Goal: Task Accomplishment & Management: Complete application form

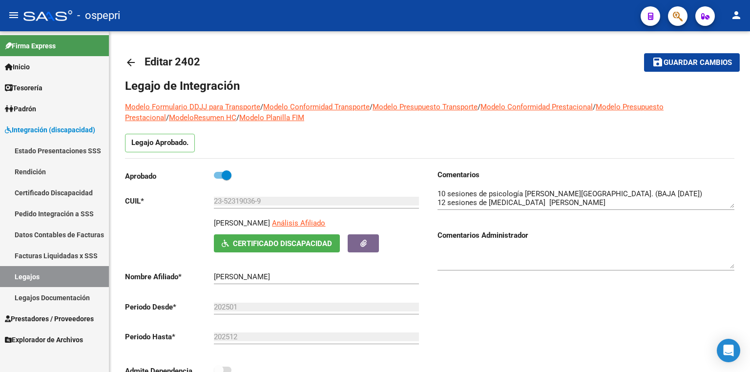
scroll to position [31, 0]
click at [42, 279] on link "Legajos" at bounding box center [54, 276] width 109 height 21
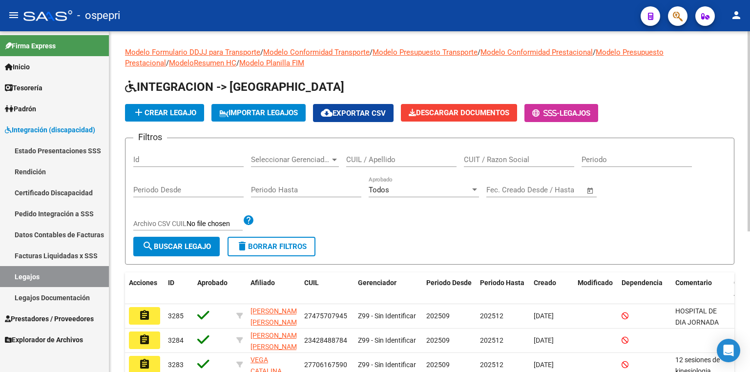
click at [373, 158] on input "CUIL / Apellido" at bounding box center [401, 159] width 110 height 9
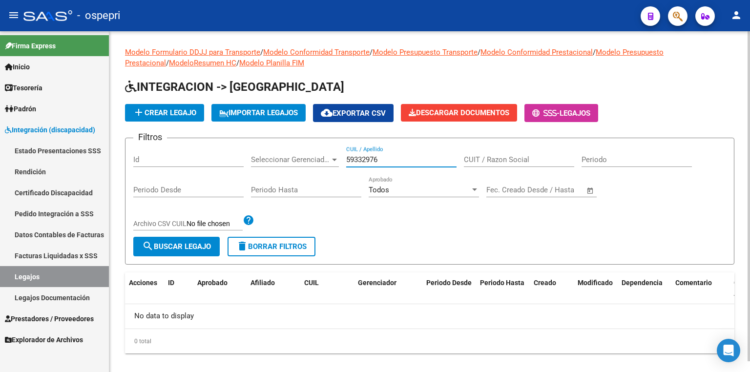
type input "59332976"
click at [173, 115] on span "add Crear Legajo" at bounding box center [164, 112] width 63 height 9
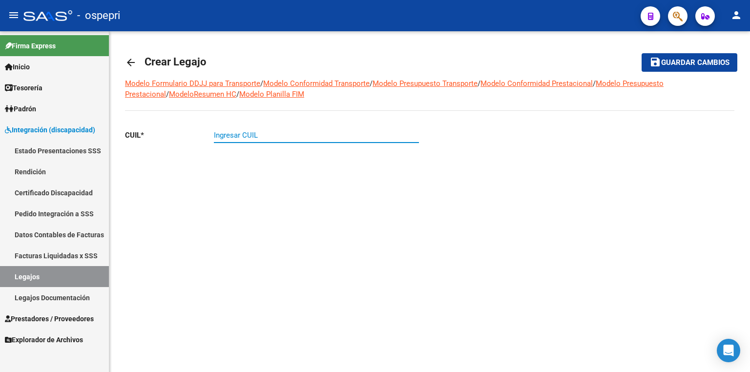
click at [243, 135] on input "Ingresar CUIL" at bounding box center [316, 135] width 205 height 9
type input "20-59332976-4"
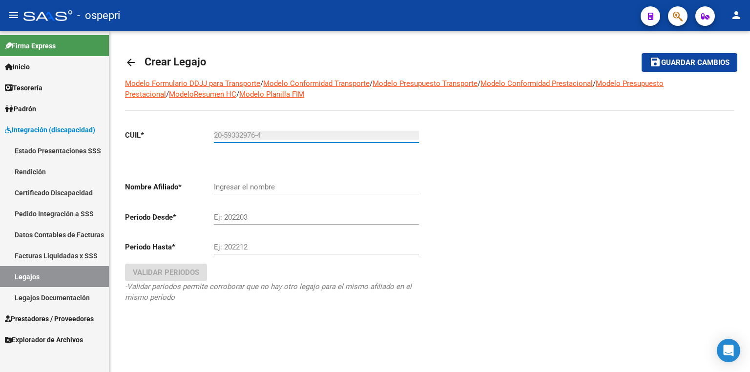
type input "[PERSON_NAME]"
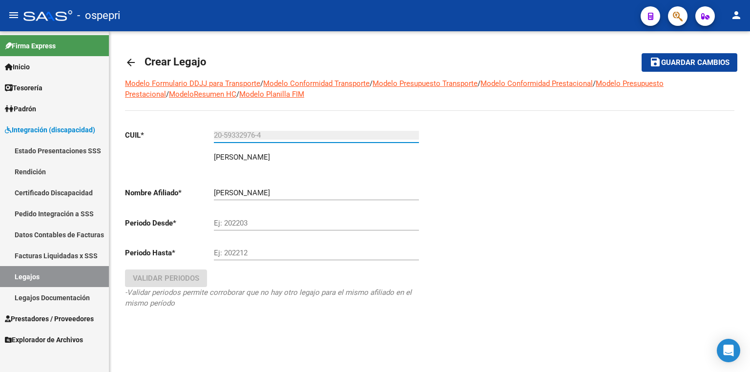
type input "20-59332976-4"
click at [267, 223] on input "Ej: 202203" at bounding box center [316, 223] width 205 height 9
type input "202509"
click at [273, 248] on div "Ej: 202212" at bounding box center [316, 249] width 205 height 21
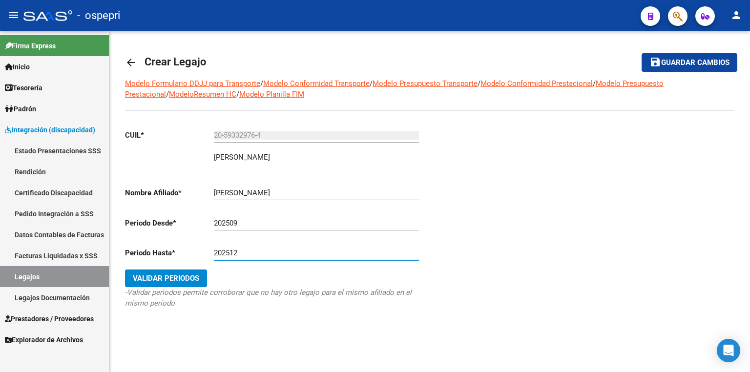
type input "202512"
click at [174, 280] on span "Validar Periodos" at bounding box center [166, 278] width 66 height 9
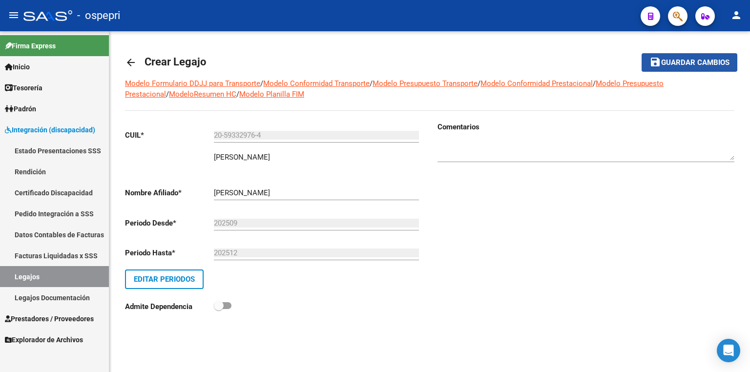
click at [705, 64] on span "Guardar cambios" at bounding box center [695, 63] width 68 height 9
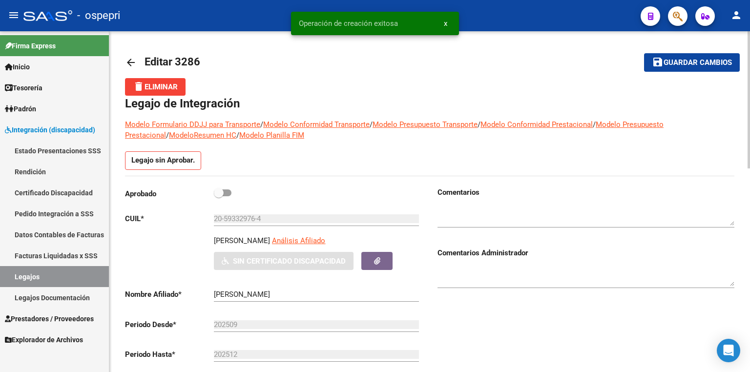
click at [231, 193] on span at bounding box center [223, 192] width 18 height 7
click at [219, 196] on input "checkbox" at bounding box center [218, 196] width 0 height 0
checkbox input "true"
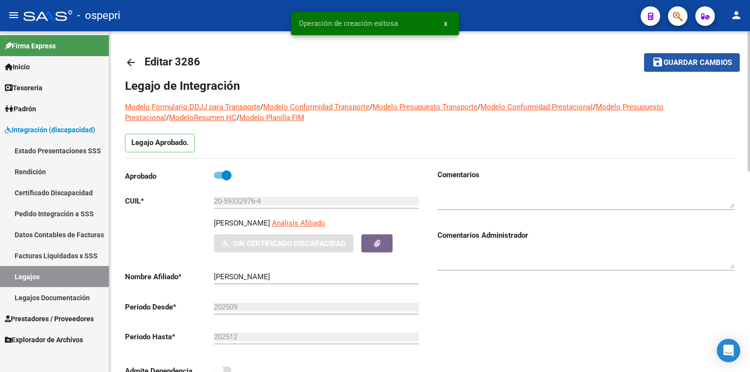
click at [705, 60] on span "Guardar cambios" at bounding box center [698, 63] width 68 height 9
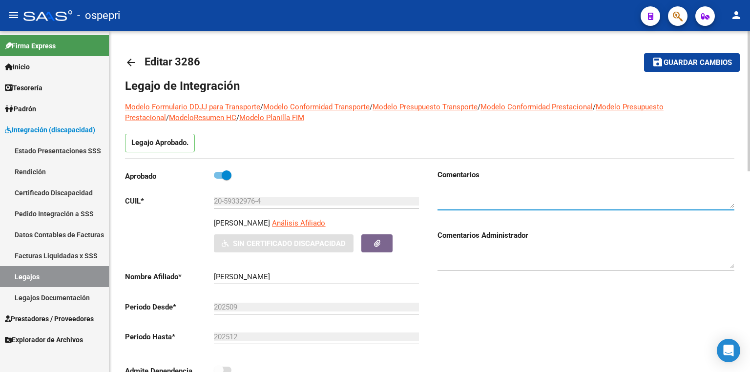
click at [464, 195] on textarea at bounding box center [586, 199] width 297 height 20
click at [506, 195] on textarea at bounding box center [586, 199] width 297 height 20
type textarea "16 sesiones de fonoaudiología/ [PERSON_NAME]"
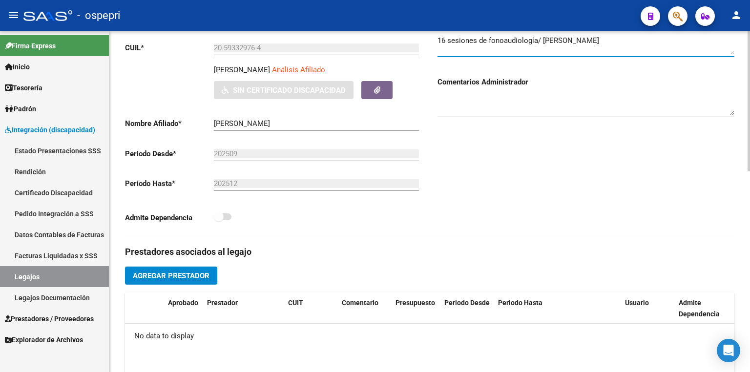
scroll to position [156, 0]
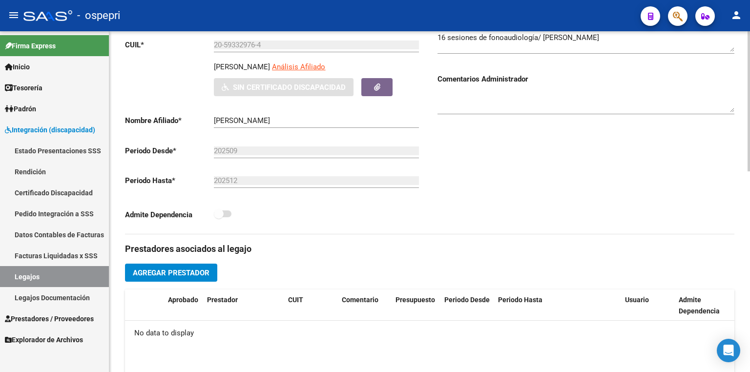
click at [191, 273] on span "Agregar Prestador" at bounding box center [171, 273] width 77 height 9
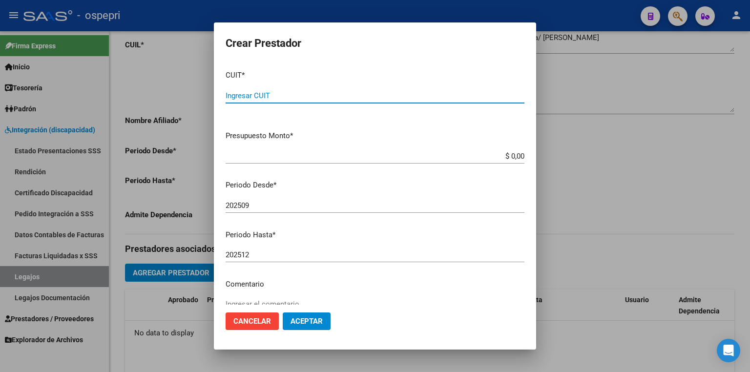
paste input "27-20643561-0"
type input "27-20643561-0"
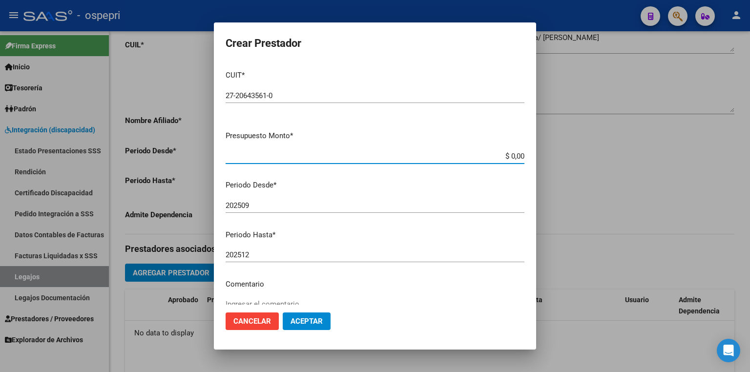
drag, startPoint x: 495, startPoint y: 156, endPoint x: 532, endPoint y: 150, distance: 38.0
click at [532, 150] on mat-dialog-content "CUIT * 27-20643561-0 Ingresar CUIT ARCA Padrón Presupuesto Monto * $ 0,00 Ingre…" at bounding box center [375, 184] width 322 height 242
type input "$ 14.844,73"
click at [304, 320] on span "Aceptar" at bounding box center [307, 321] width 32 height 9
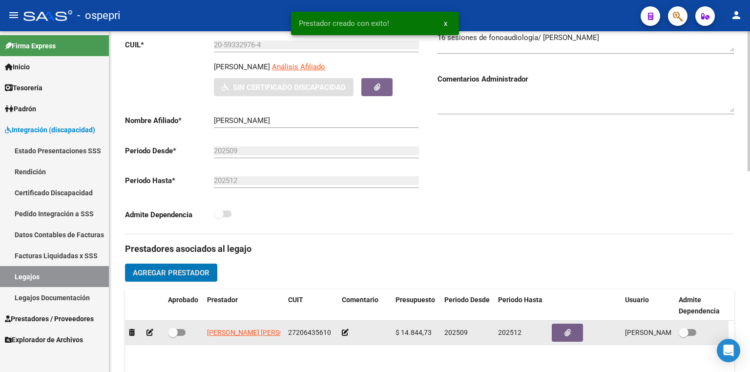
click at [183, 331] on span at bounding box center [177, 332] width 18 height 7
click at [173, 336] on input "checkbox" at bounding box center [172, 336] width 0 height 0
checkbox input "true"
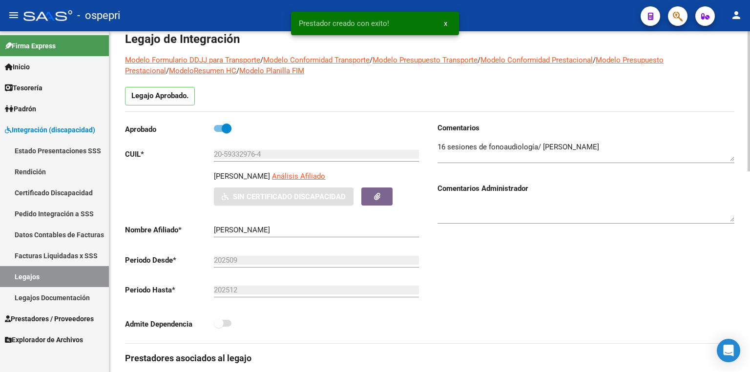
scroll to position [39, 0]
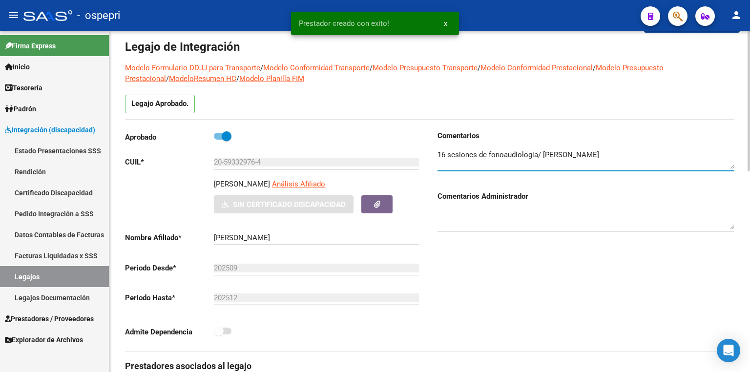
click at [631, 158] on textarea at bounding box center [586, 159] width 297 height 20
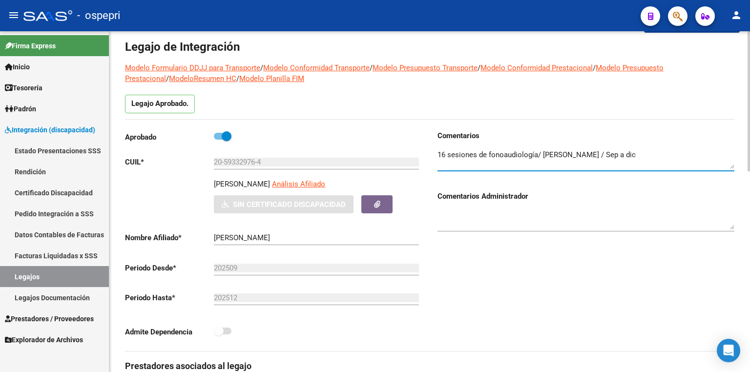
click at [601, 153] on textarea at bounding box center [586, 159] width 297 height 20
click at [646, 155] on textarea at bounding box center [586, 159] width 297 height 20
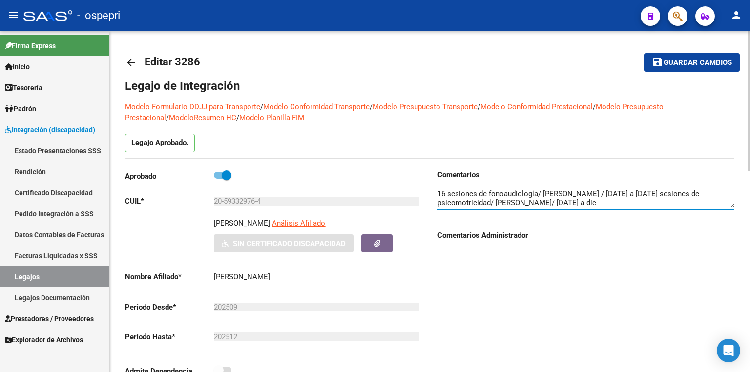
type textarea "16 sesiones de fonoaudiología/ [PERSON_NAME] / [DATE] a [DATE] sesiones de psic…"
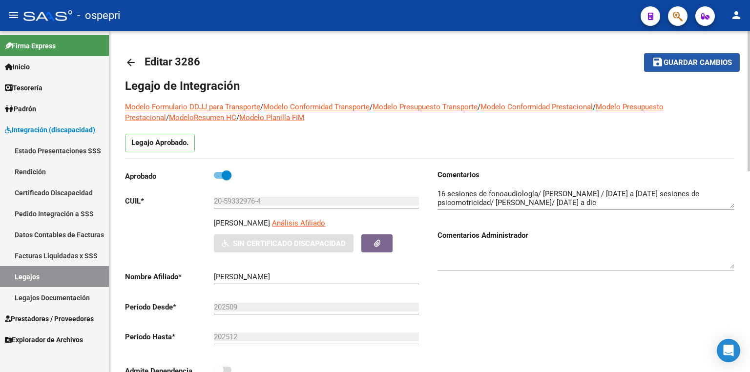
click at [688, 68] on button "save Guardar cambios" at bounding box center [692, 62] width 96 height 18
click at [693, 63] on span "Guardar cambios" at bounding box center [698, 63] width 68 height 9
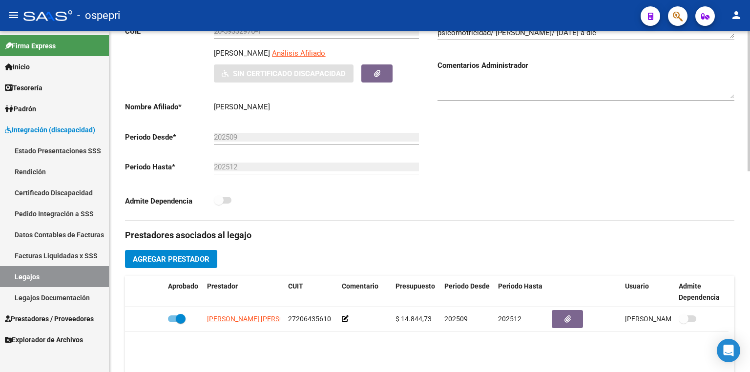
scroll to position [273, 0]
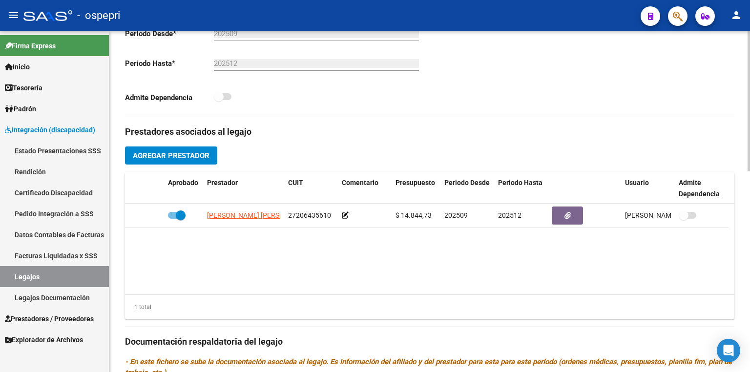
click at [158, 156] on span "Agregar Prestador" at bounding box center [171, 155] width 77 height 9
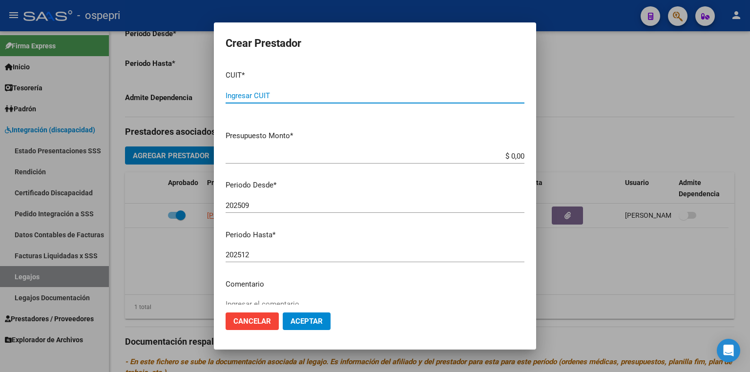
paste input "27-31357386-4"
type input "27-31357386-4"
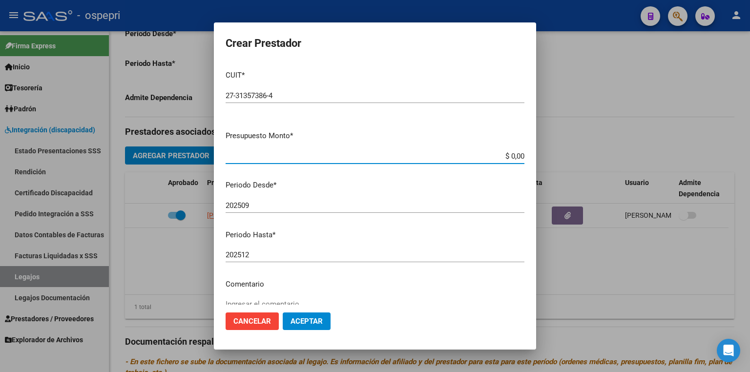
drag, startPoint x: 487, startPoint y: 154, endPoint x: 633, endPoint y: 158, distance: 146.1
click at [633, 158] on div "Crear Prestador CUIT * 27-31357386-4 Ingresar CUIT ARCA Padrón Presupuesto Mont…" at bounding box center [375, 186] width 750 height 372
type input "$ 14.844,73"
click at [315, 319] on span "Aceptar" at bounding box center [307, 321] width 32 height 9
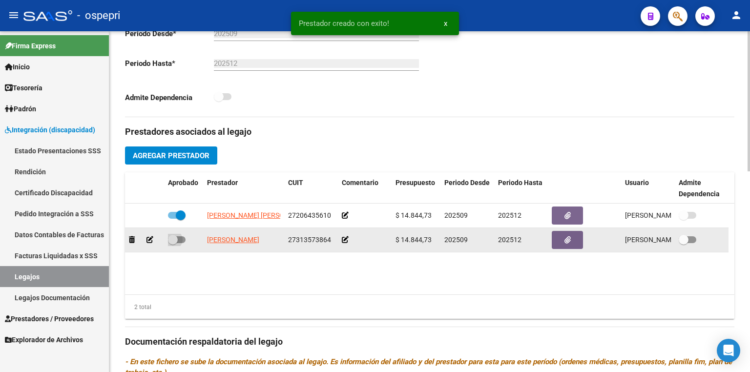
click at [181, 237] on span at bounding box center [177, 239] width 18 height 7
click at [173, 243] on input "checkbox" at bounding box center [172, 243] width 0 height 0
checkbox input "true"
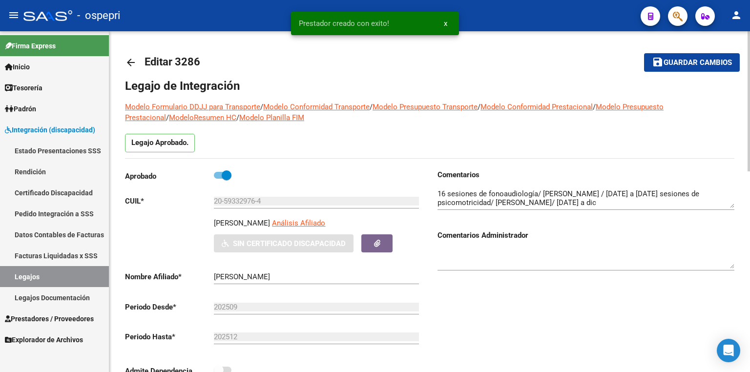
scroll to position [0, 0]
click at [717, 57] on button "save Guardar cambios" at bounding box center [692, 62] width 96 height 18
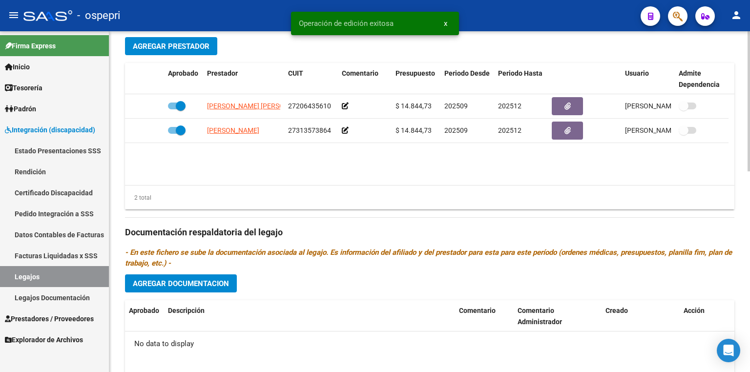
scroll to position [488, 0]
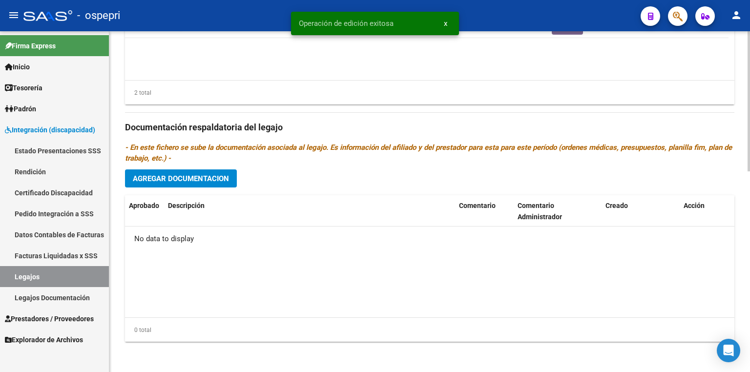
click at [227, 180] on span "Agregar Documentacion" at bounding box center [181, 178] width 96 height 9
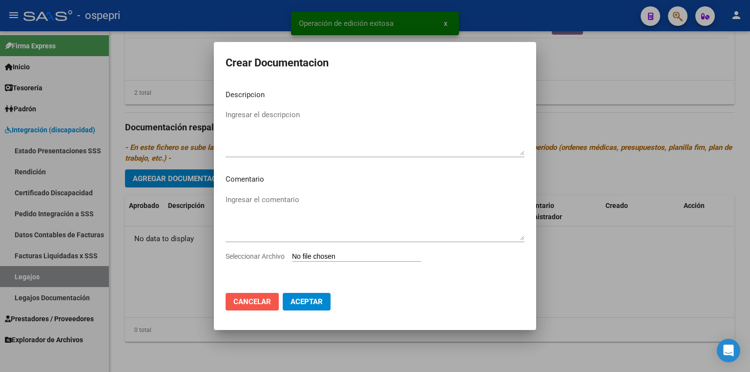
click at [252, 297] on span "Cancelar" at bounding box center [252, 301] width 38 height 9
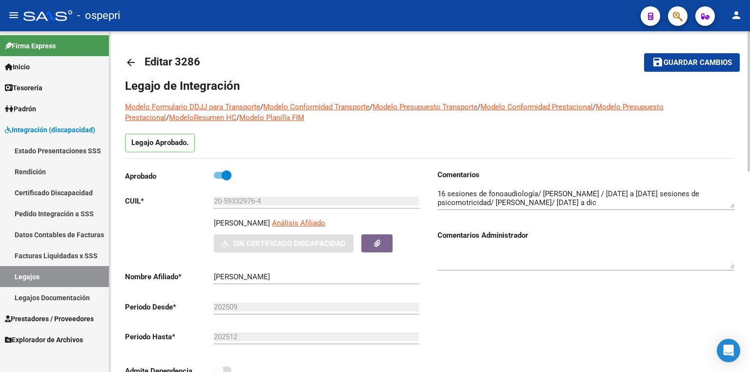
scroll to position [0, 0]
drag, startPoint x: 269, startPoint y: 199, endPoint x: 147, endPoint y: 202, distance: 122.6
click at [147, 202] on app-form-text-field "CUIL * 20-59332976-4 Ingresar CUIL" at bounding box center [272, 201] width 294 height 9
click at [289, 146] on div "Legajo Aprobado." at bounding box center [429, 146] width 609 height 24
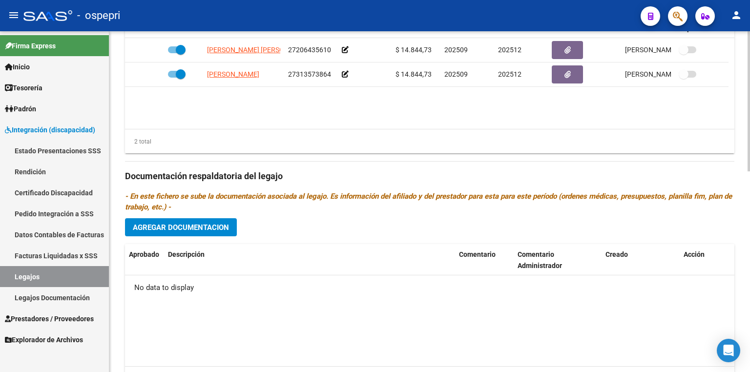
scroll to position [488, 0]
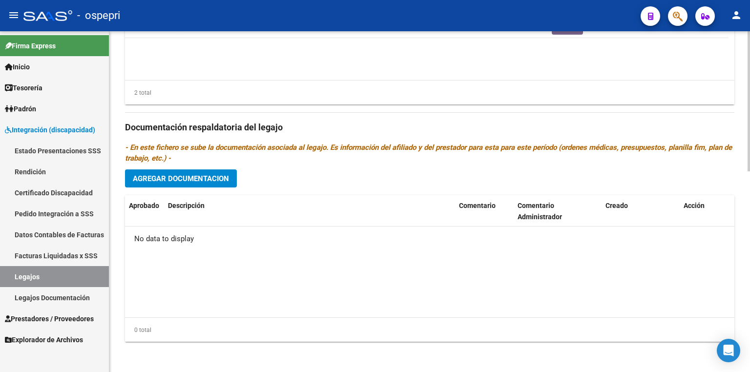
click at [198, 180] on span "Agregar Documentacion" at bounding box center [181, 178] width 96 height 9
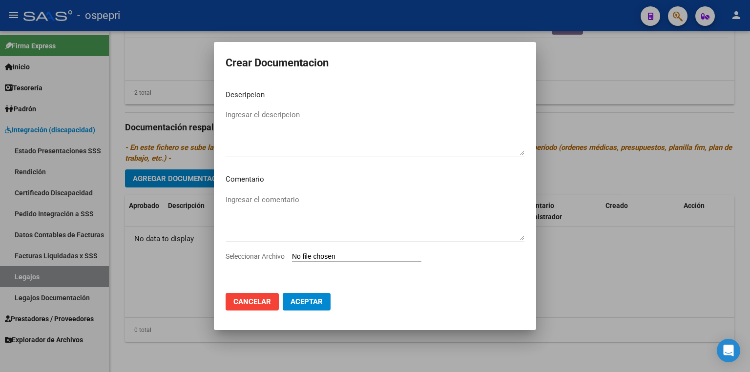
click at [340, 256] on input "Seleccionar Archivo" at bounding box center [356, 256] width 129 height 9
type input "C:\fakepath\20593329764.pdf"
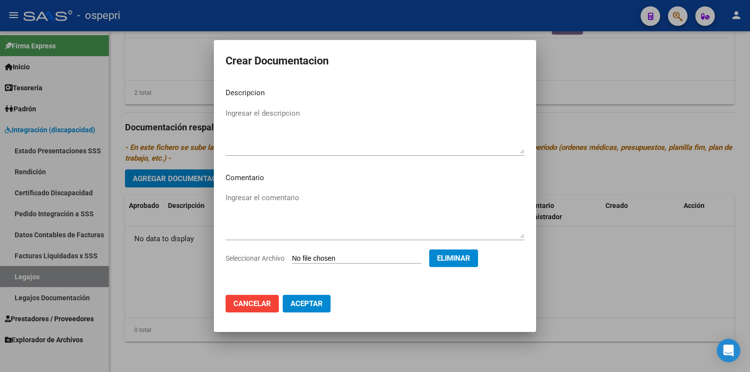
click at [307, 303] on span "Aceptar" at bounding box center [307, 303] width 32 height 9
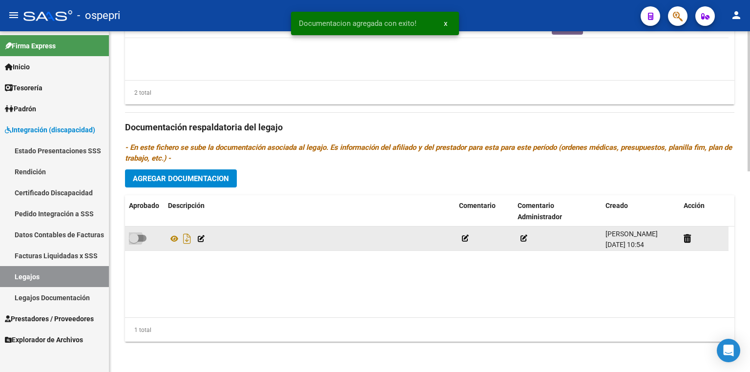
click at [140, 236] on span at bounding box center [138, 238] width 18 height 7
click at [134, 242] on input "checkbox" at bounding box center [133, 242] width 0 height 0
checkbox input "true"
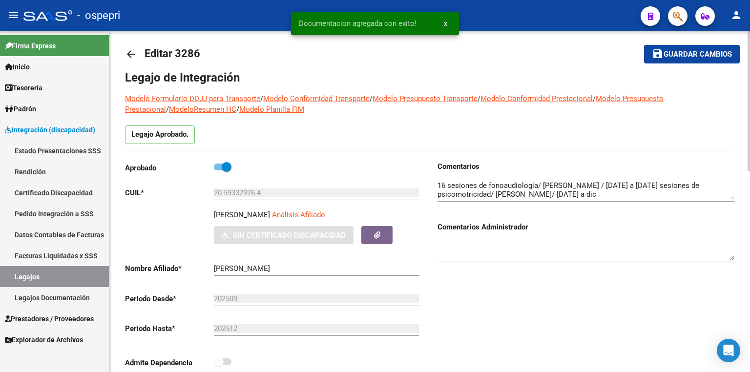
scroll to position [0, 0]
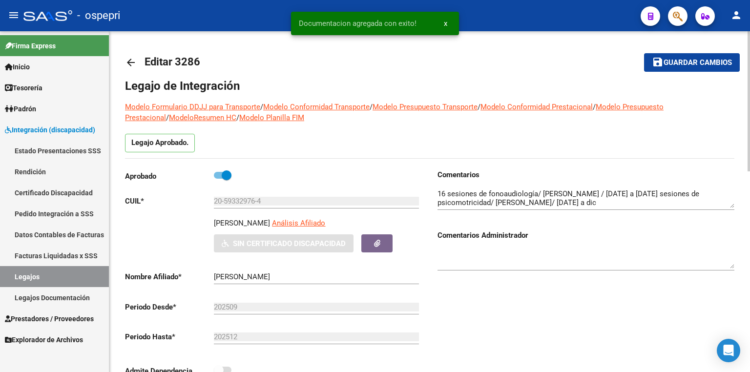
click at [679, 61] on span "Guardar cambios" at bounding box center [698, 63] width 68 height 9
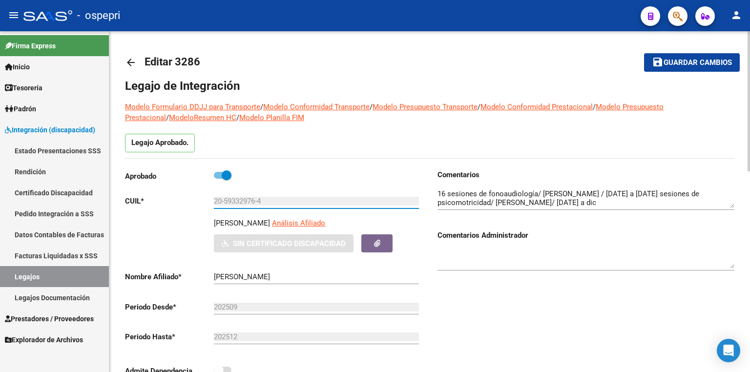
drag, startPoint x: 272, startPoint y: 199, endPoint x: 182, endPoint y: 211, distance: 90.6
click at [182, 211] on div "Aprobado CUIL * 20-59332976-4 Ingresar CUIL [PERSON_NAME] Análisis Afiliado Sin…" at bounding box center [273, 275] width 297 height 213
click at [704, 61] on span "Guardar cambios" at bounding box center [698, 63] width 68 height 9
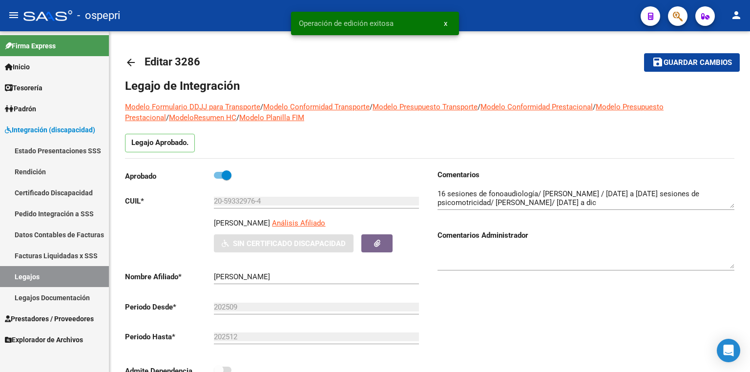
click at [62, 193] on link "Certificado Discapacidad" at bounding box center [54, 192] width 109 height 21
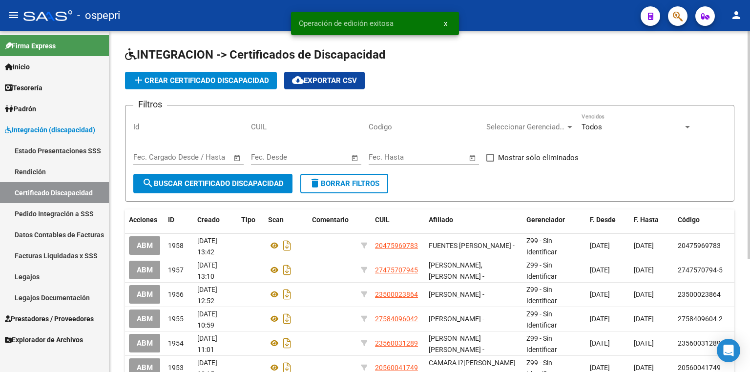
click at [243, 77] on span "add Crear Certificado Discapacidad" at bounding box center [201, 80] width 136 height 9
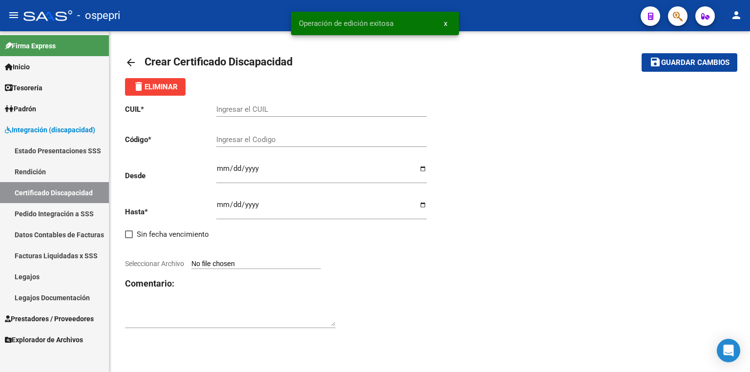
click at [261, 111] on input "Ingresar el CUIL" at bounding box center [321, 109] width 210 height 9
paste input "20-59332976-4"
type input "20-59332976-4"
click at [262, 139] on input "Ingresar el Codigo" at bounding box center [321, 139] width 210 height 9
paste input "20-59332976-4"
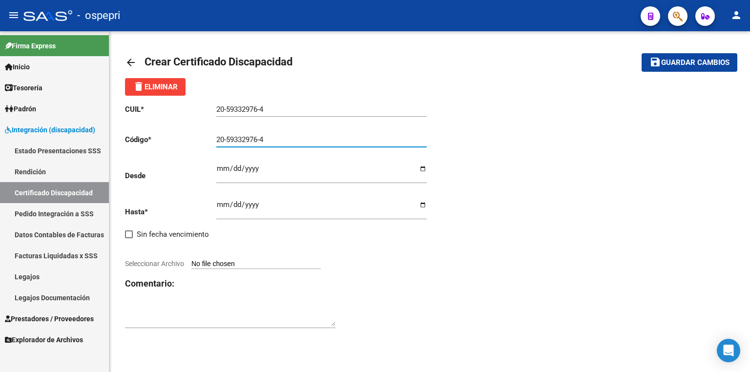
type input "20-59332976-4"
click at [225, 166] on input "Ingresar fec. Desde" at bounding box center [321, 173] width 210 height 16
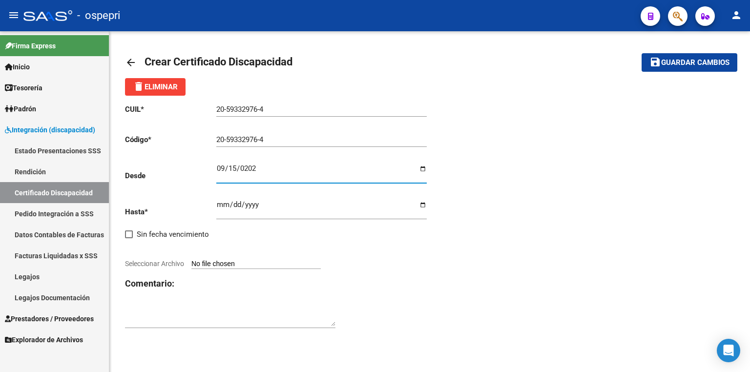
type input "[DATE]"
click at [217, 204] on input "Ingresar fec. Hasta" at bounding box center [321, 209] width 210 height 16
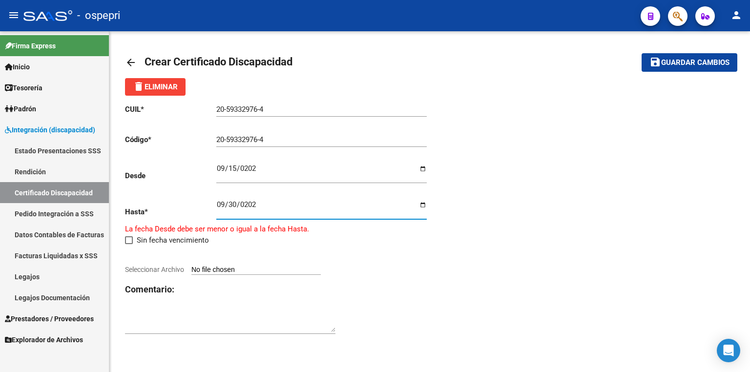
type input "[DATE]"
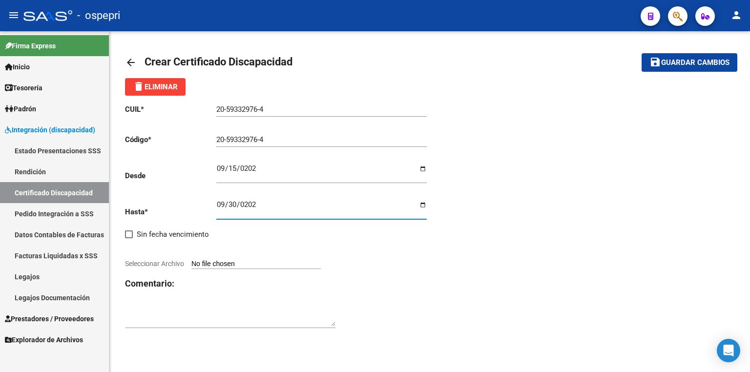
click at [260, 262] on input "Seleccionar Archivo" at bounding box center [255, 264] width 129 height 9
type input "C:\fakepath\CUD 1.pdf"
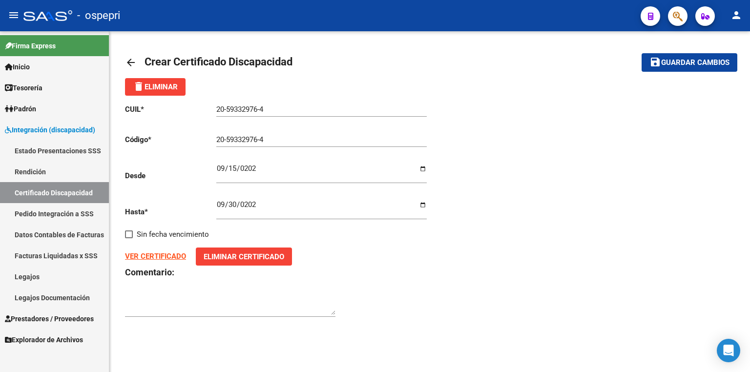
click at [168, 256] on strong "VER CERTIFICADO" at bounding box center [155, 256] width 61 height 9
click at [672, 62] on span "Guardar cambios" at bounding box center [695, 63] width 68 height 9
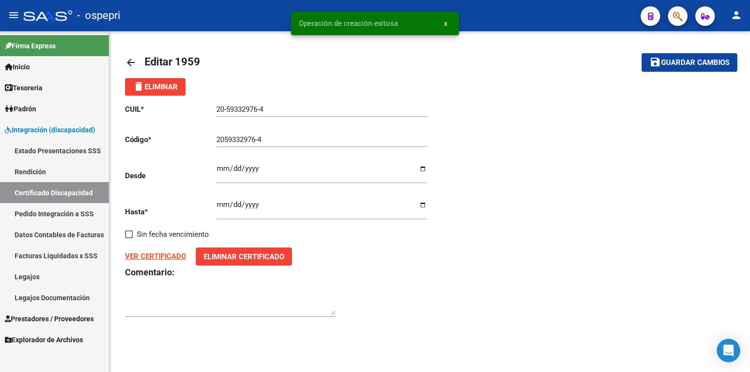
click at [53, 281] on link "Legajos" at bounding box center [54, 276] width 109 height 21
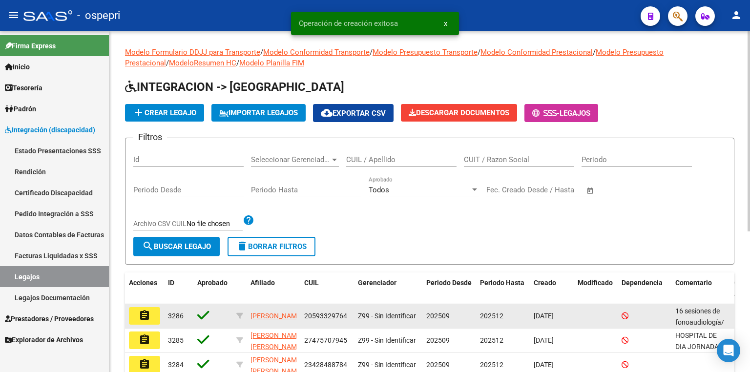
click at [142, 315] on mat-icon "assignment" at bounding box center [145, 316] width 12 height 12
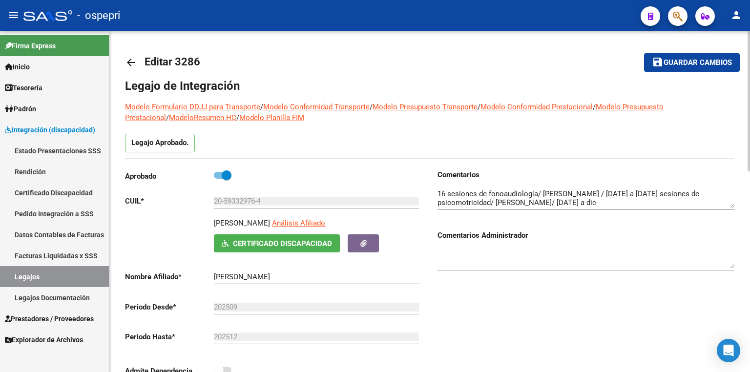
click at [687, 61] on span "Guardar cambios" at bounding box center [698, 63] width 68 height 9
click at [704, 62] on span "Guardar cambios" at bounding box center [698, 63] width 68 height 9
click at [76, 279] on link "Legajos" at bounding box center [54, 276] width 109 height 21
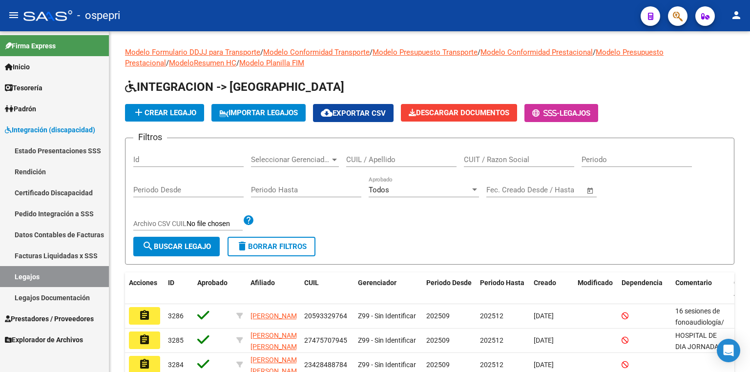
click at [73, 274] on link "Legajos" at bounding box center [54, 276] width 109 height 21
click at [424, 156] on input "CUIL / Apellido" at bounding box center [401, 159] width 110 height 9
click at [440, 160] on input "56759" at bounding box center [401, 159] width 110 height 9
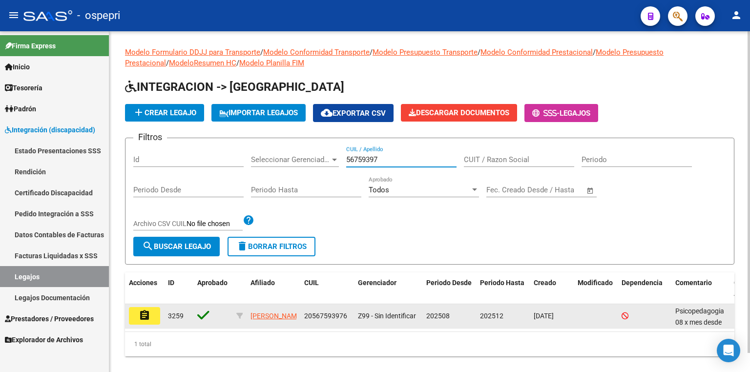
type input "56759397"
click at [147, 316] on mat-icon "assignment" at bounding box center [145, 316] width 12 height 12
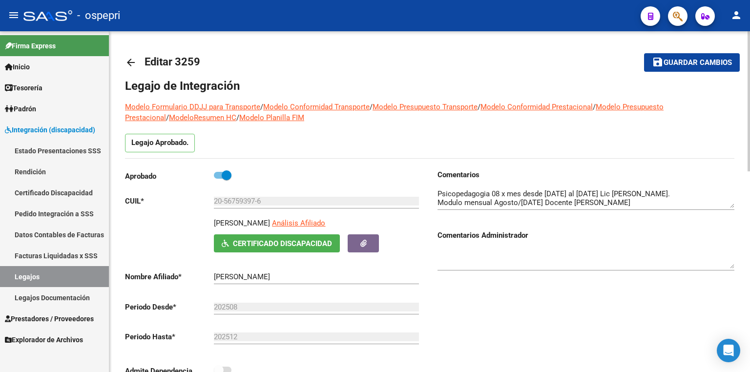
click at [672, 203] on textarea at bounding box center [586, 199] width 297 height 20
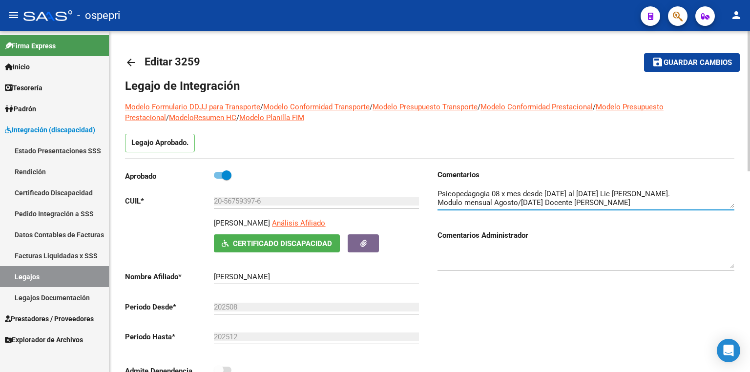
scroll to position [8, 0]
click at [577, 203] on textarea at bounding box center [586, 199] width 297 height 20
type textarea "Psicopedagogia 08 x mes desde [DATE] al [DATE] Lic [PERSON_NAME]. Modulo mensua…"
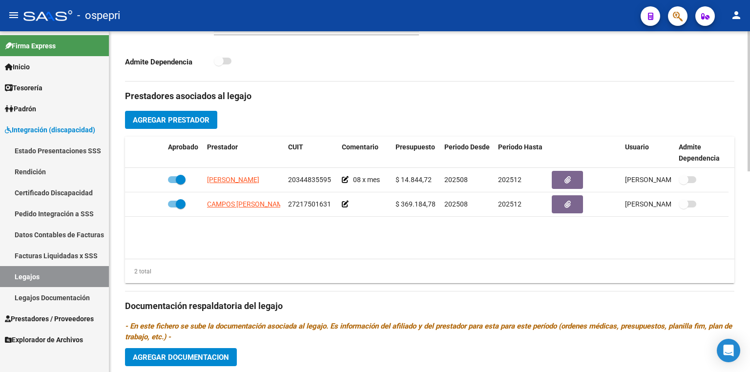
scroll to position [293, 0]
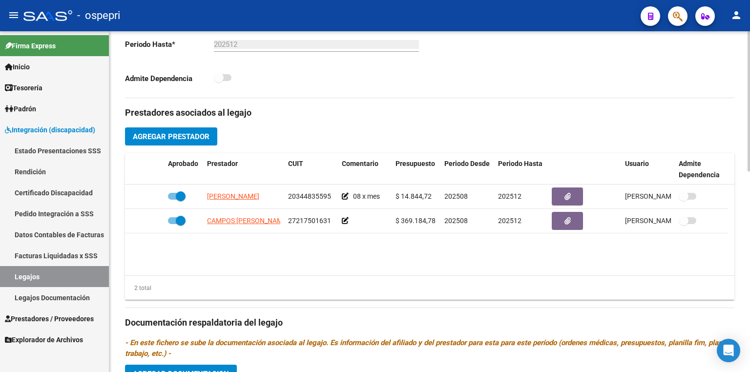
click at [194, 139] on span "Agregar Prestador" at bounding box center [171, 136] width 77 height 9
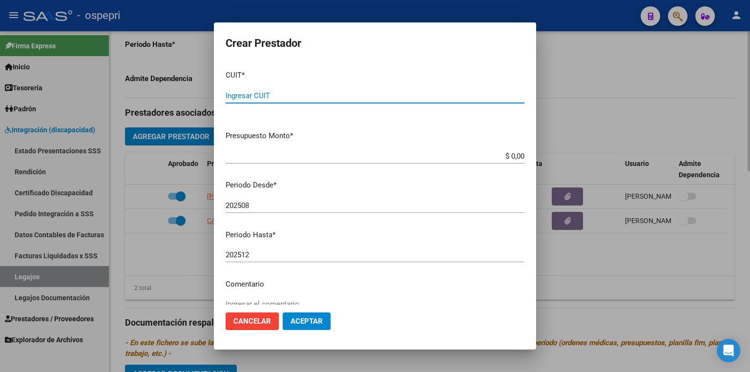
paste input "27-26357195-4"
type input "27-26357195-4"
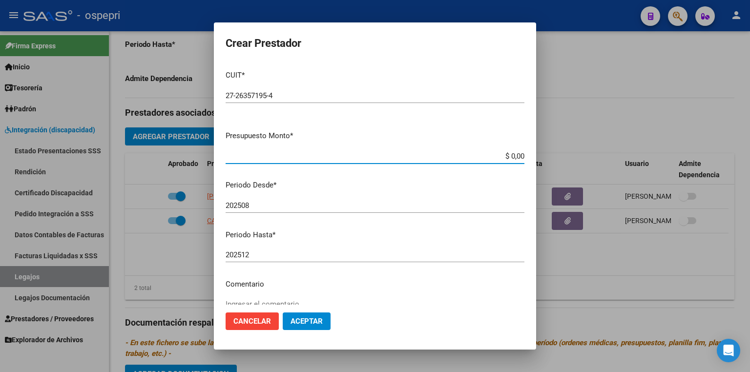
drag, startPoint x: 499, startPoint y: 154, endPoint x: 548, endPoint y: 164, distance: 50.3
click at [546, 163] on div "Crear Prestador CUIT * 27-26357195-4 Ingresar CUIT ARCA Padrón Presupuesto Mont…" at bounding box center [375, 186] width 750 height 372
type input "$ 14.844,73"
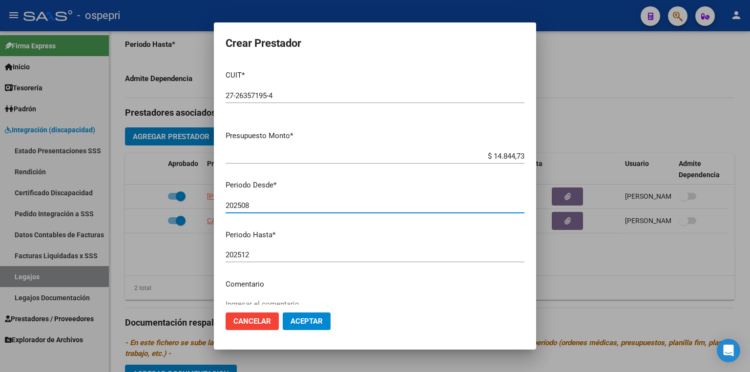
click at [259, 202] on input "202508" at bounding box center [375, 205] width 299 height 9
type input "202509"
click at [319, 319] on span "Aceptar" at bounding box center [307, 321] width 32 height 9
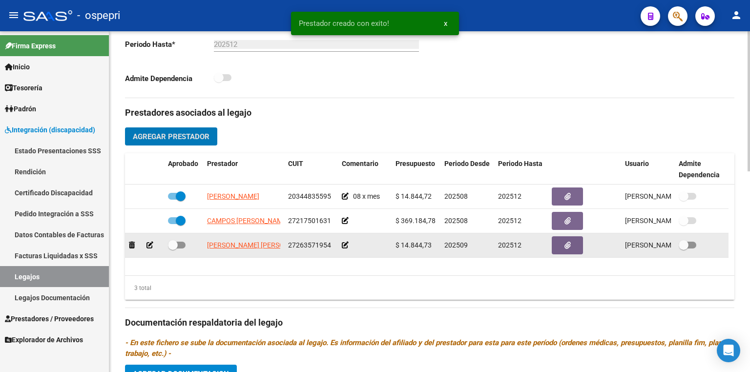
click at [182, 243] on span at bounding box center [177, 245] width 18 height 7
click at [173, 249] on input "checkbox" at bounding box center [172, 249] width 0 height 0
checkbox input "true"
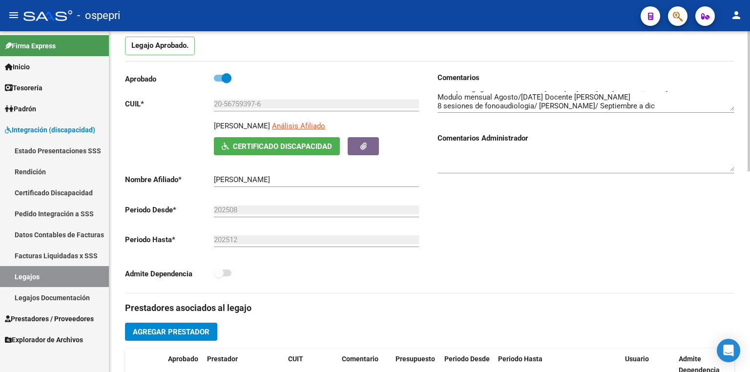
scroll to position [136, 0]
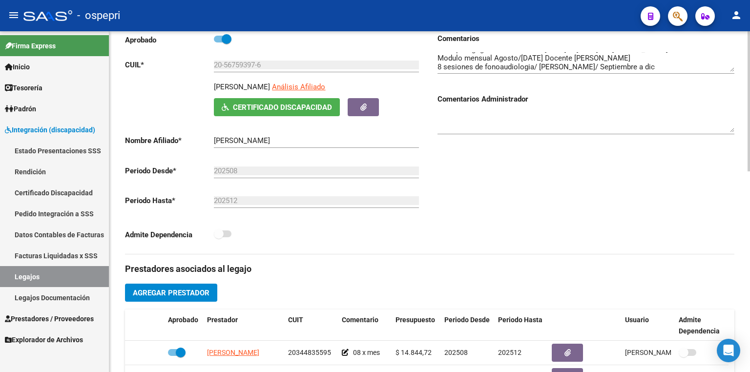
click at [270, 105] on span "Certificado Discapacidad" at bounding box center [282, 107] width 99 height 9
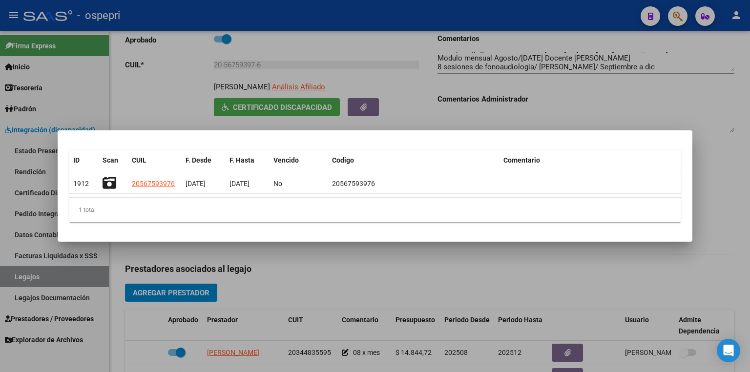
click at [670, 105] on div at bounding box center [375, 186] width 750 height 372
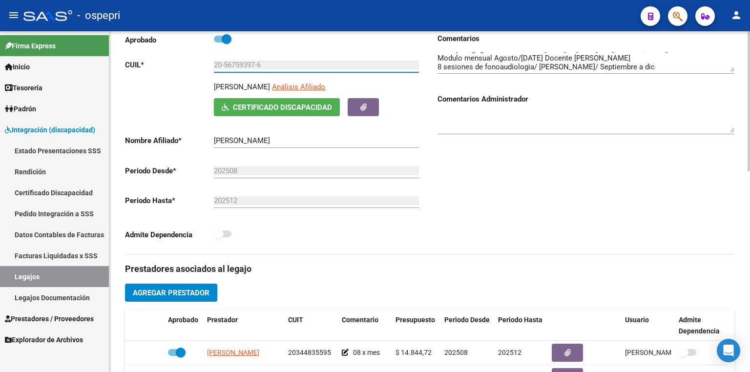
drag, startPoint x: 272, startPoint y: 64, endPoint x: 133, endPoint y: 70, distance: 139.3
click at [133, 70] on div "Aprobado CUIL * 20-56759397-6 Ingresar CUIL [PERSON_NAME] Análisis Afiliado Cer…" at bounding box center [273, 139] width 297 height 213
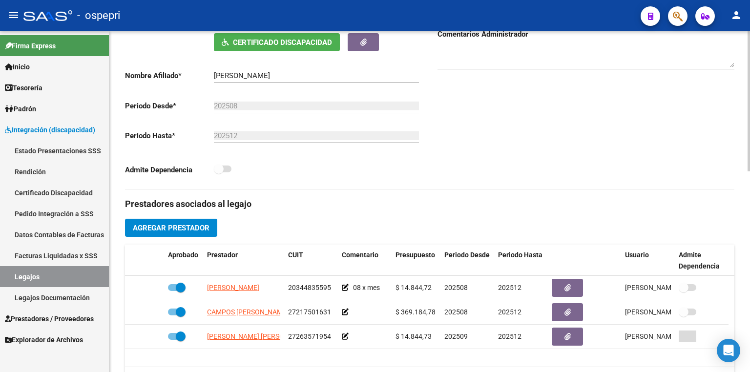
scroll to position [410, 0]
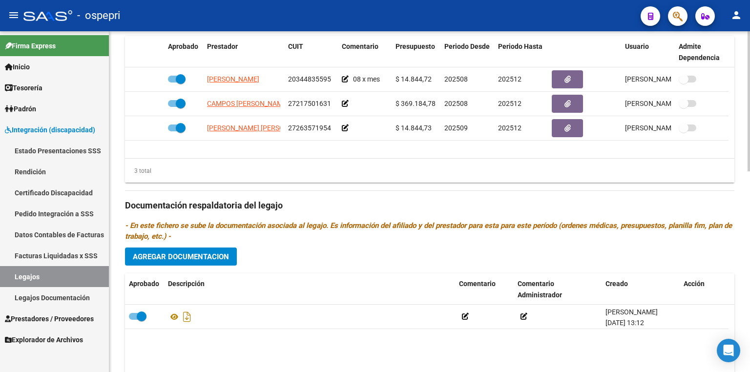
click at [202, 255] on span "Agregar Documentacion" at bounding box center [181, 256] width 96 height 9
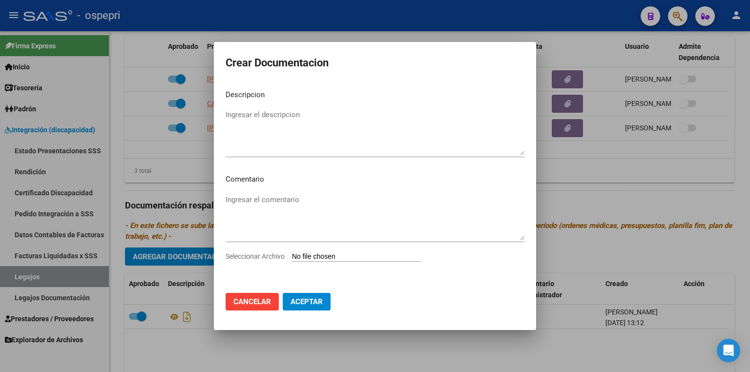
click at [315, 256] on input "Seleccionar Archivo" at bounding box center [356, 256] width 129 height 9
type input "C:\fakepath\20567593976.pdf"
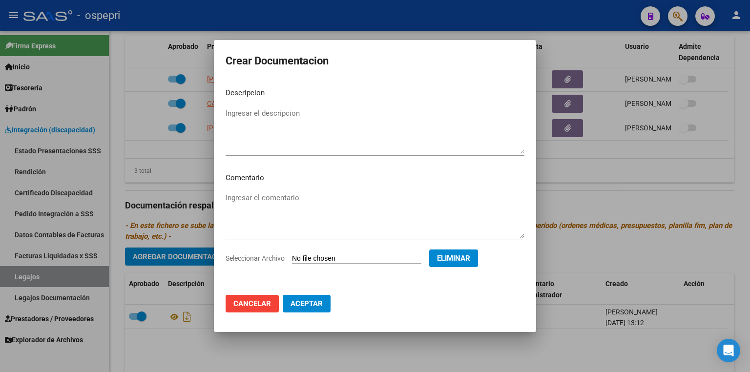
click at [296, 304] on span "Aceptar" at bounding box center [307, 303] width 32 height 9
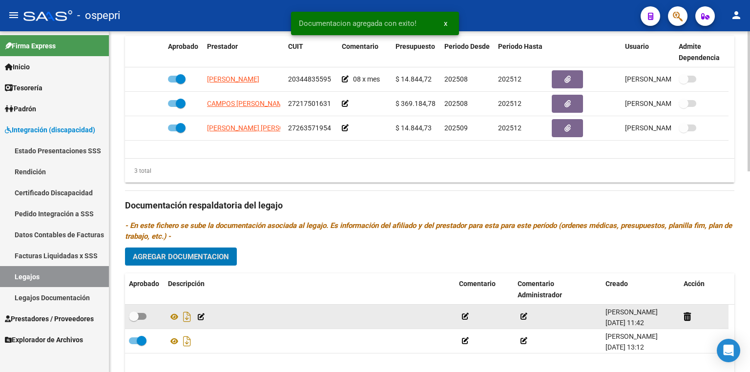
click at [144, 315] on span at bounding box center [138, 316] width 18 height 7
click at [134, 320] on input "checkbox" at bounding box center [133, 320] width 0 height 0
checkbox input "true"
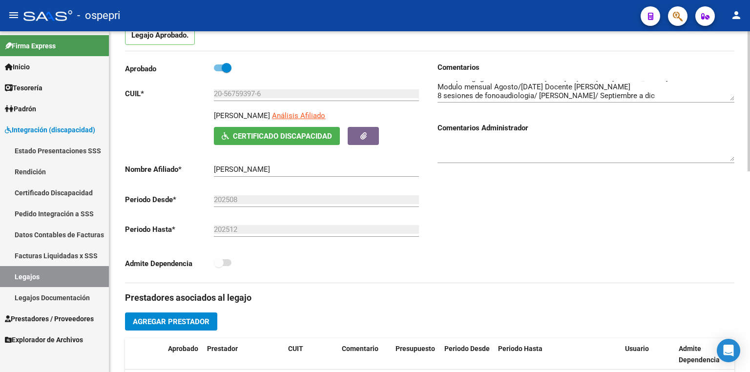
scroll to position [0, 0]
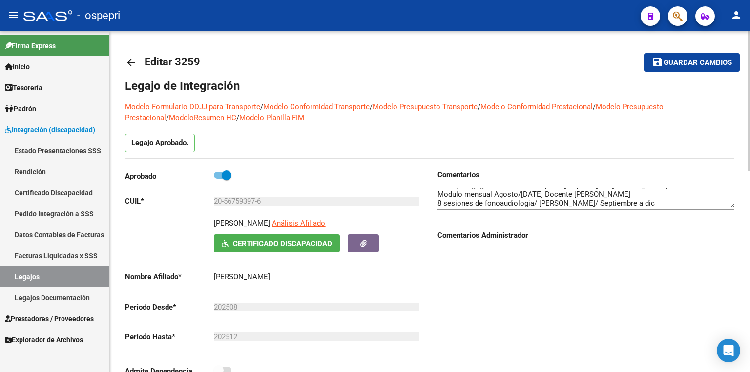
click at [676, 64] on span "Guardar cambios" at bounding box center [698, 63] width 68 height 9
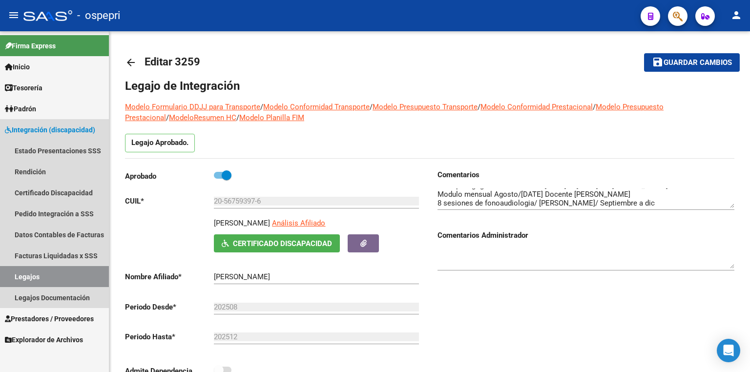
click at [78, 278] on link "Legajos" at bounding box center [54, 276] width 109 height 21
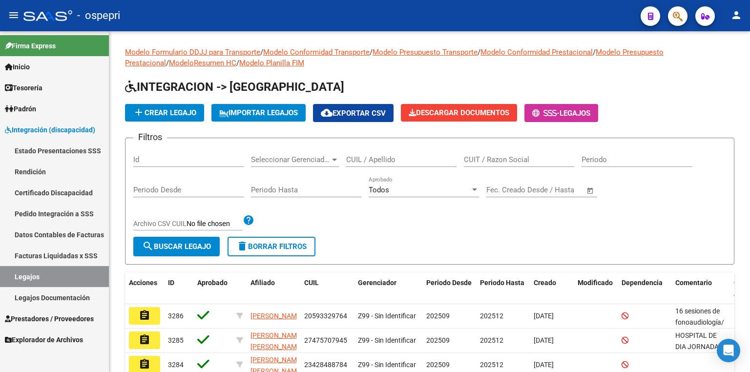
click at [62, 279] on link "Legajos" at bounding box center [54, 276] width 109 height 21
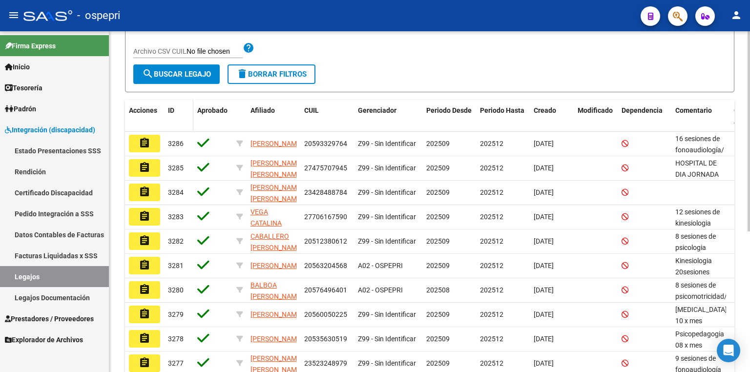
scroll to position [156, 0]
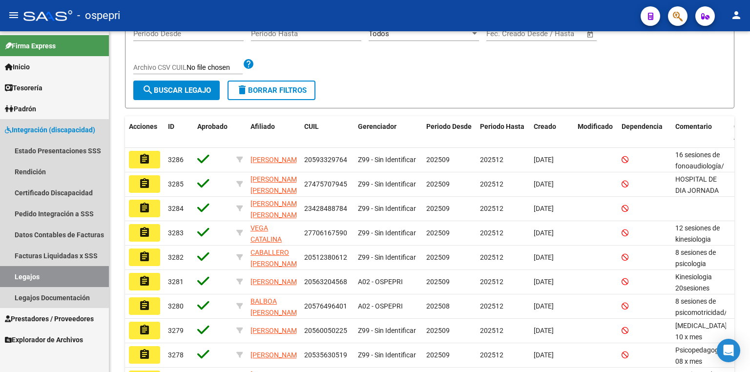
click at [40, 272] on link "Legajos" at bounding box center [54, 276] width 109 height 21
